Goal: Information Seeking & Learning: Learn about a topic

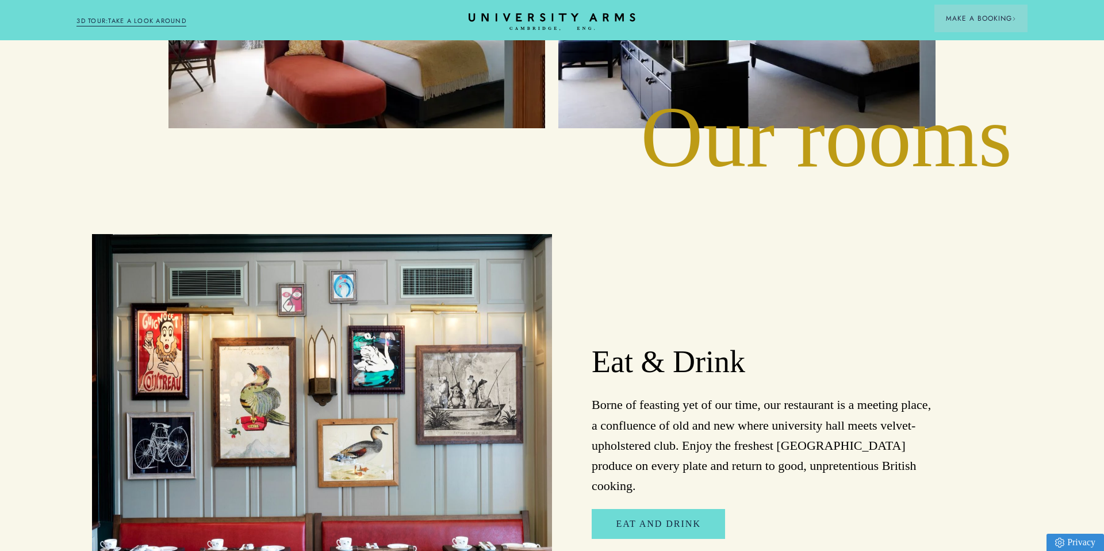
scroll to position [1704, 0]
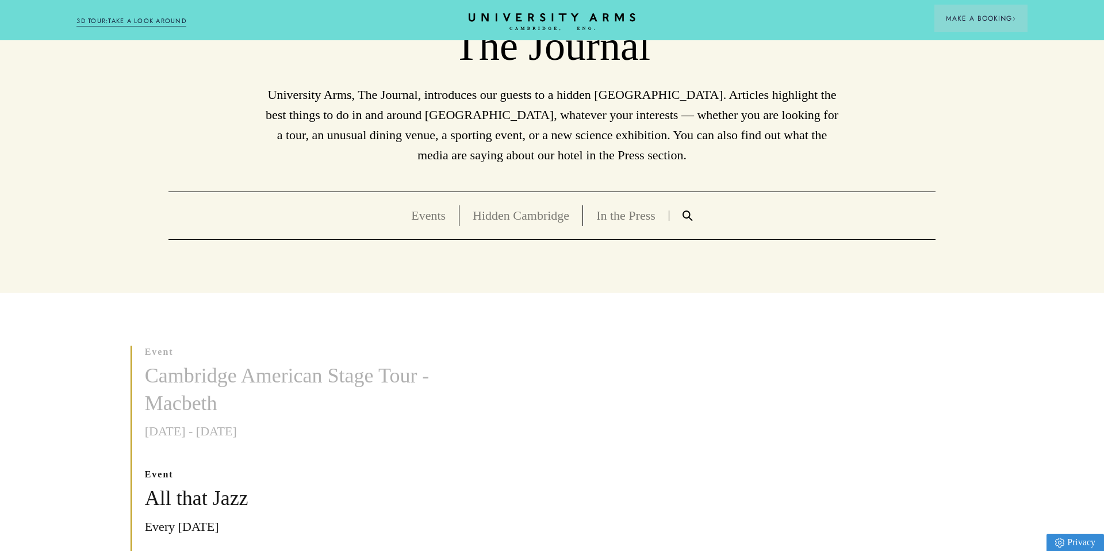
scroll to position [129, 0]
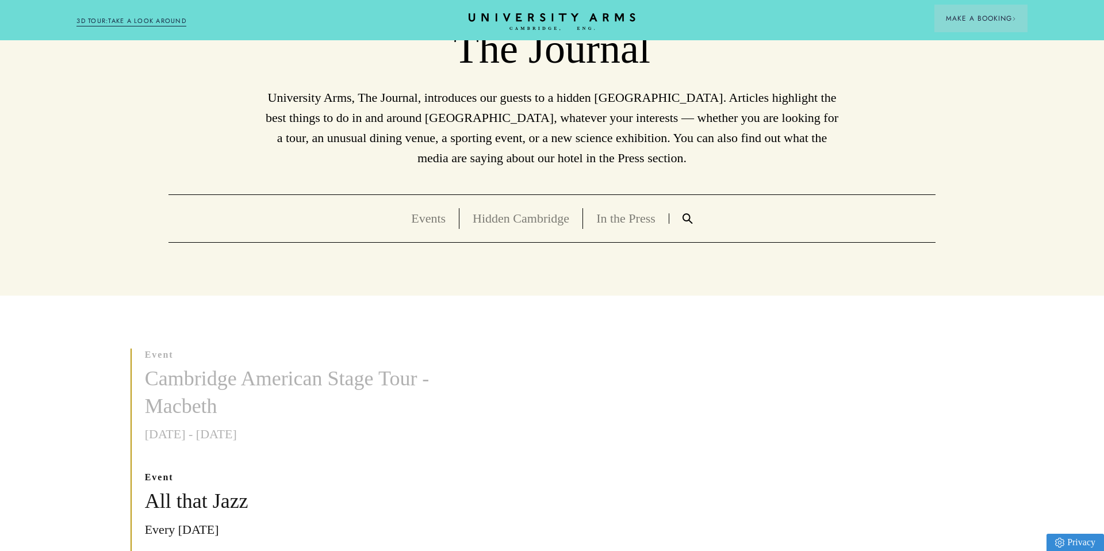
click at [504, 221] on link "Hidden Cambridge" at bounding box center [521, 218] width 97 height 14
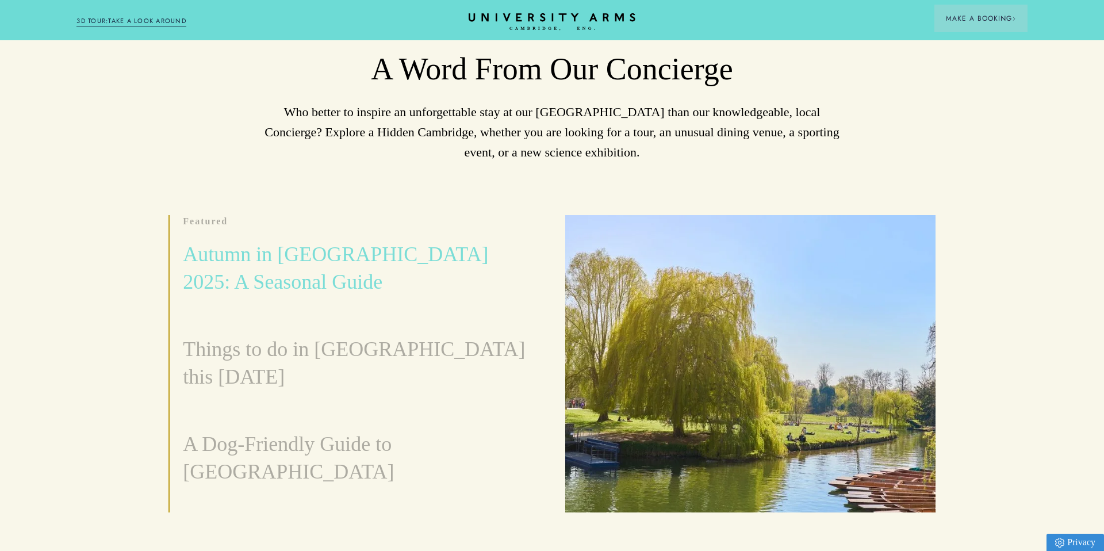
scroll to position [255, 0]
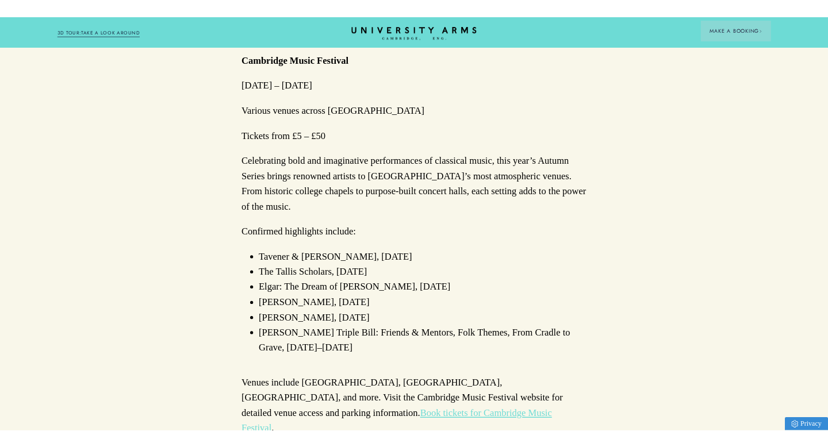
scroll to position [1177, 0]
